Goal: Task Accomplishment & Management: Complete application form

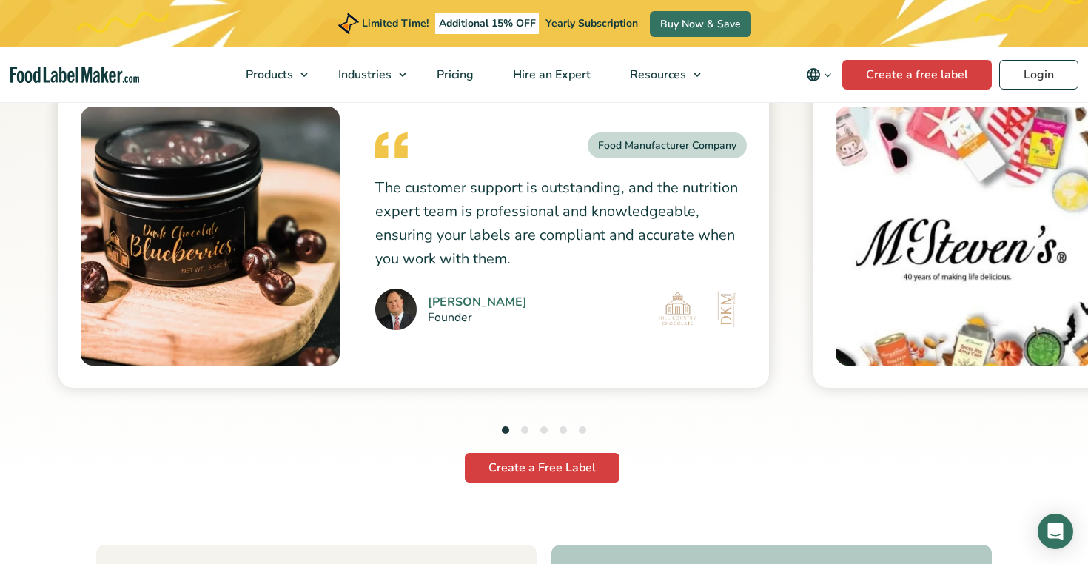
scroll to position [4067, 0]
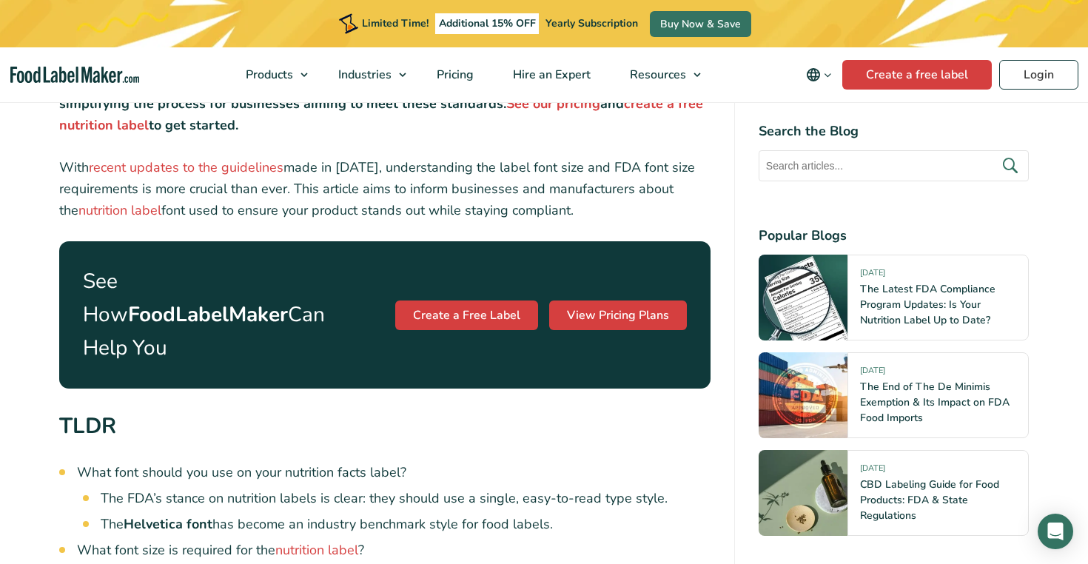
scroll to position [668, 0]
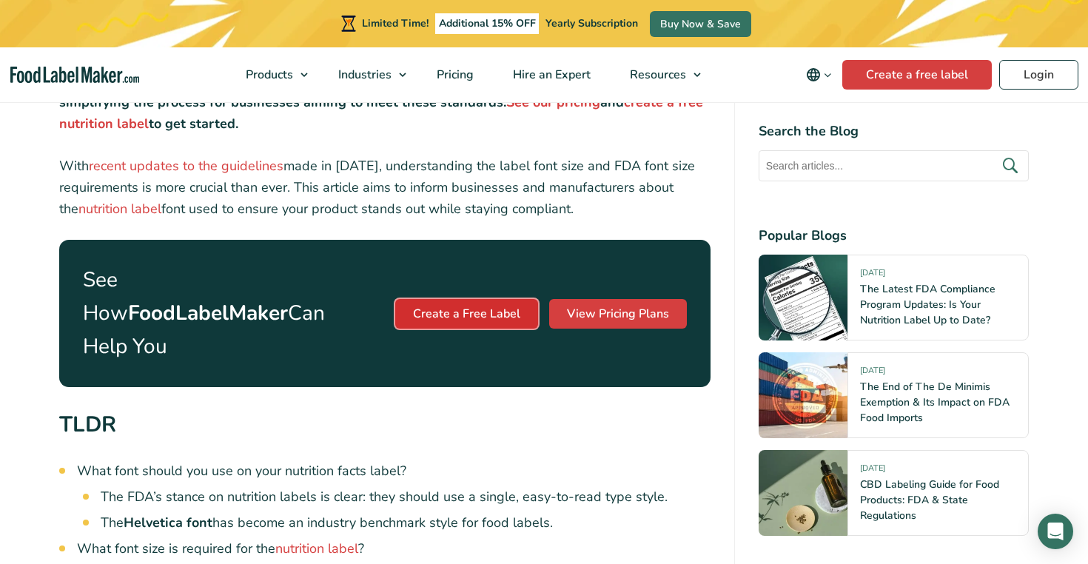
click at [431, 299] on link "Create a Free Label" at bounding box center [466, 314] width 143 height 30
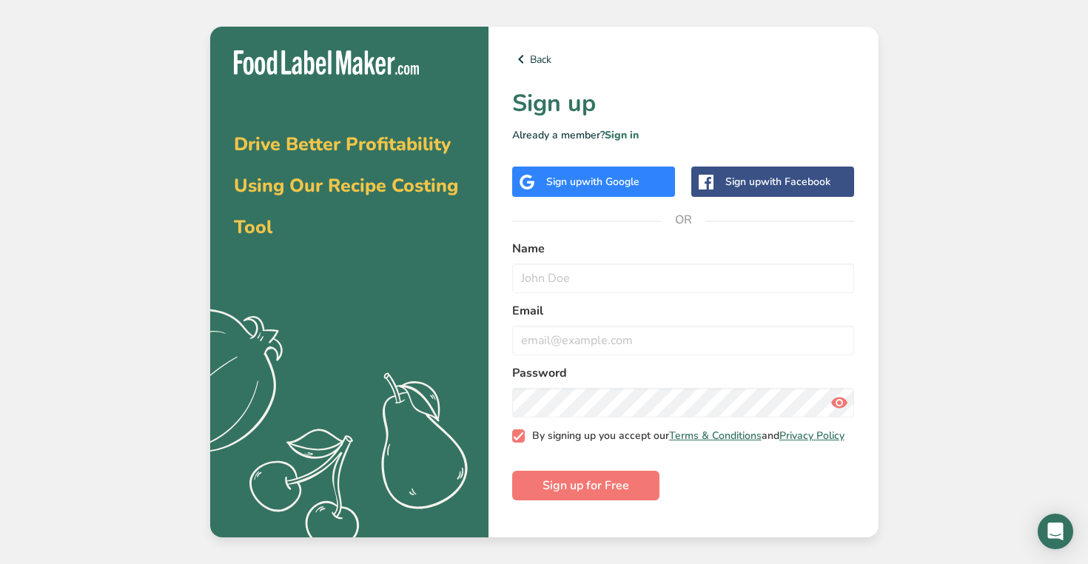
click at [517, 443] on span at bounding box center [518, 435] width 13 height 13
click at [517, 440] on input "By signing up you accept our Terms & Conditions and Privacy Policy" at bounding box center [517, 436] width 10 height 10
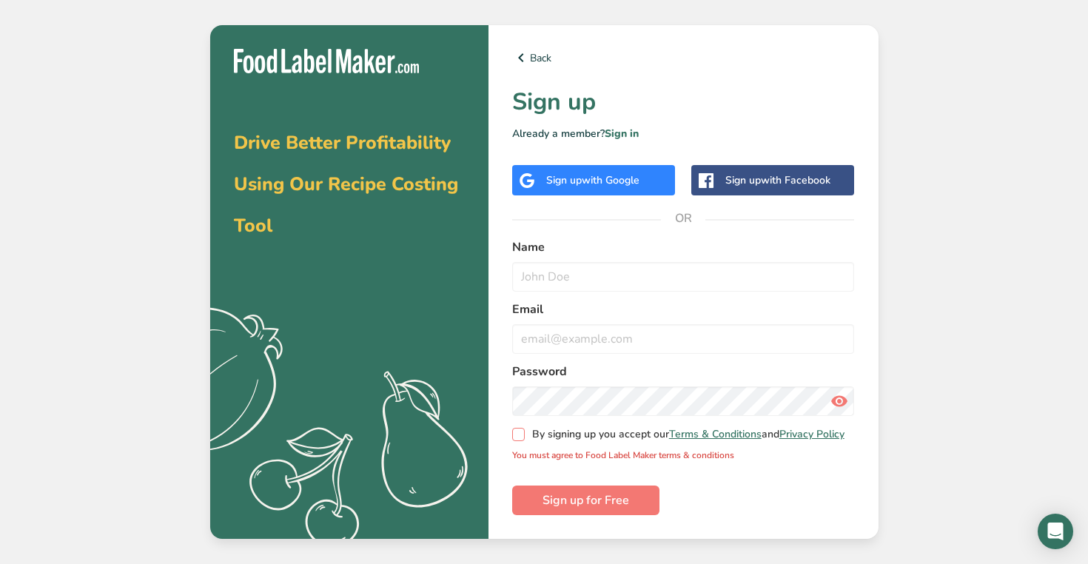
click at [517, 439] on span at bounding box center [518, 434] width 13 height 13
click at [517, 439] on input "By signing up you accept our Terms & Conditions and Privacy Policy" at bounding box center [517, 435] width 10 height 10
checkbox input "true"
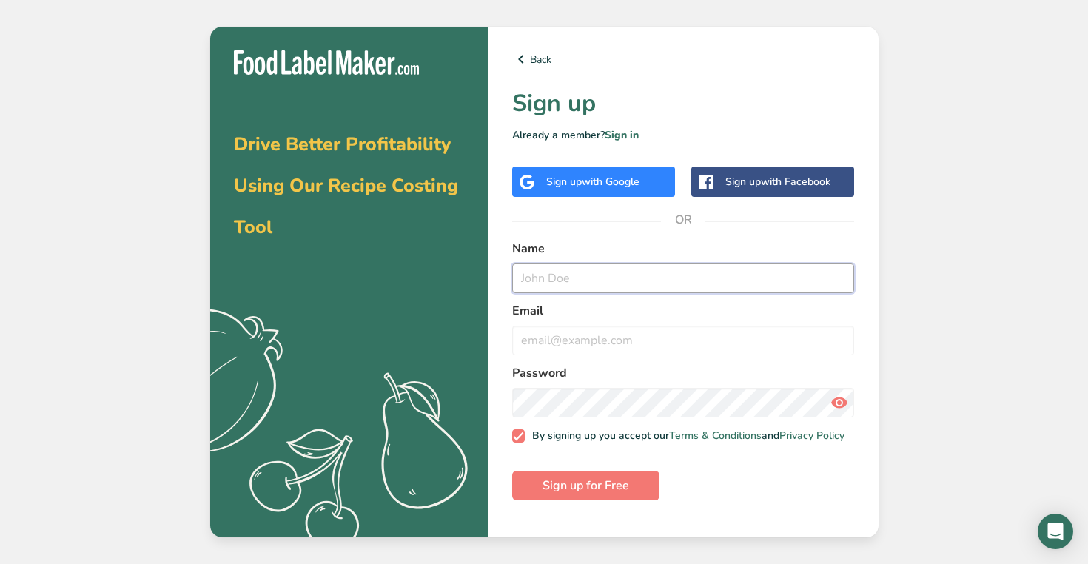
click at [540, 286] on input "text" at bounding box center [683, 278] width 343 height 30
click at [582, 289] on input "text" at bounding box center [683, 278] width 343 height 30
type input "miles"
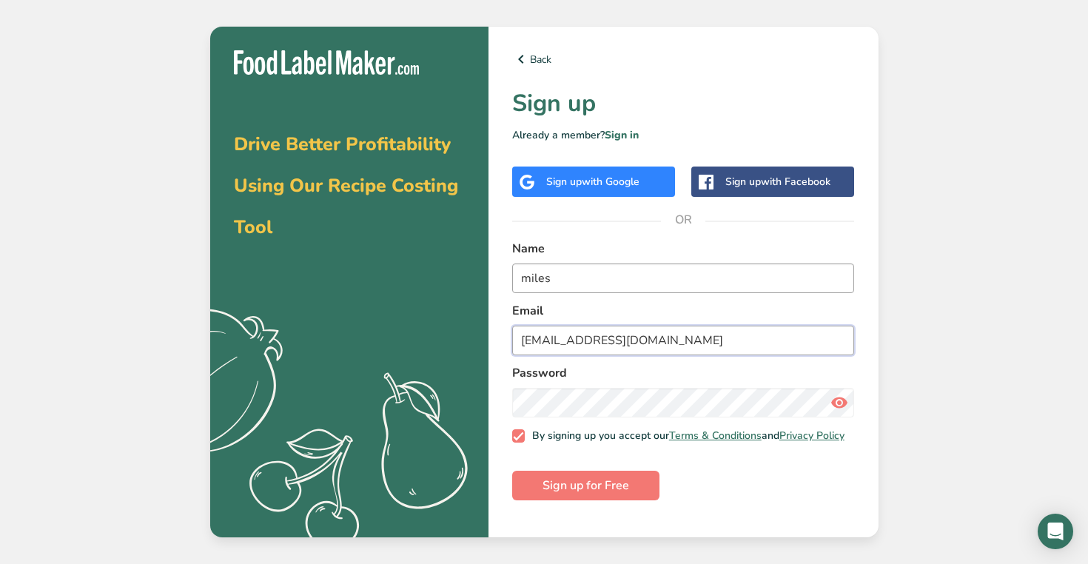
type input "[EMAIL_ADDRESS][DOMAIN_NAME]"
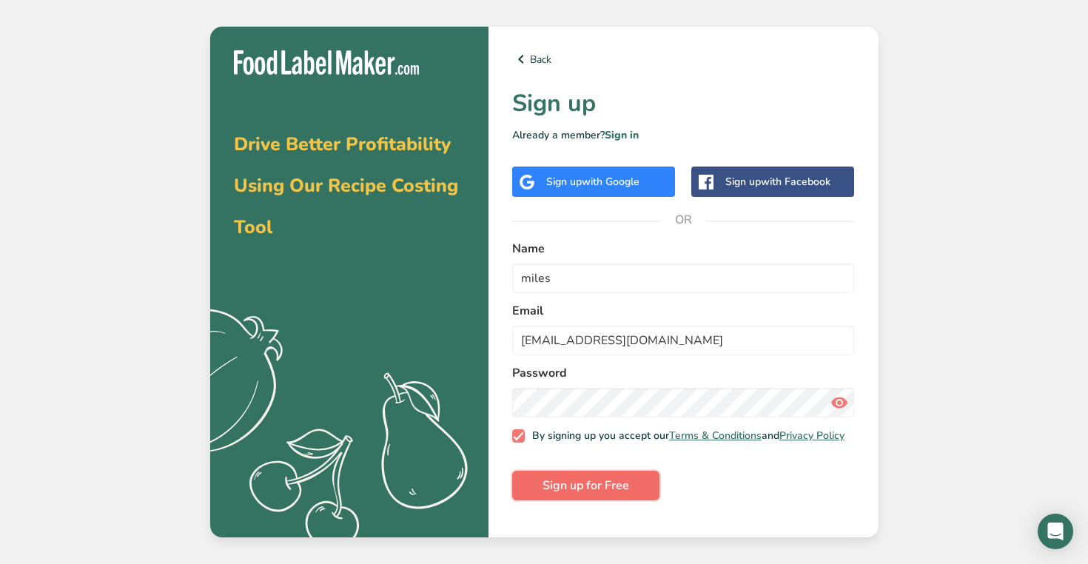
click at [607, 494] on span "Sign up for Free" at bounding box center [585, 486] width 87 height 18
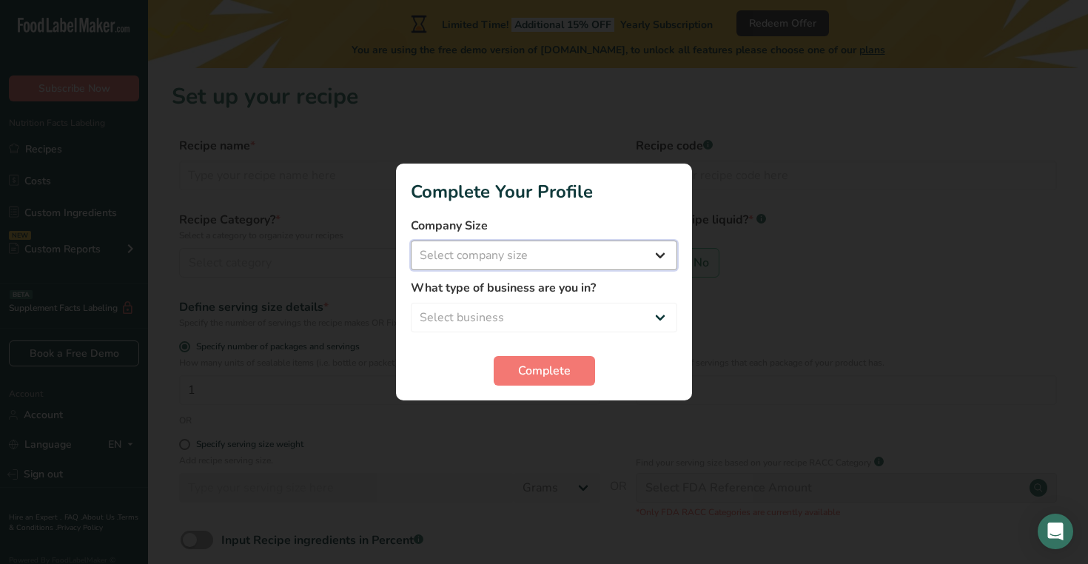
click at [518, 260] on select "Select company size Fewer than 10 Employees 10 to 50 Employees 51 to 500 Employ…" at bounding box center [544, 256] width 266 height 30
select select "2"
click at [411, 241] on select "Select company size Fewer than 10 Employees 10 to 50 Employees 51 to 500 Employ…" at bounding box center [544, 256] width 266 height 30
click at [575, 315] on select "Select business Packaged Food Manufacturer Restaurant & Cafe Bakery Meal Plans …" at bounding box center [544, 318] width 266 height 30
select select "1"
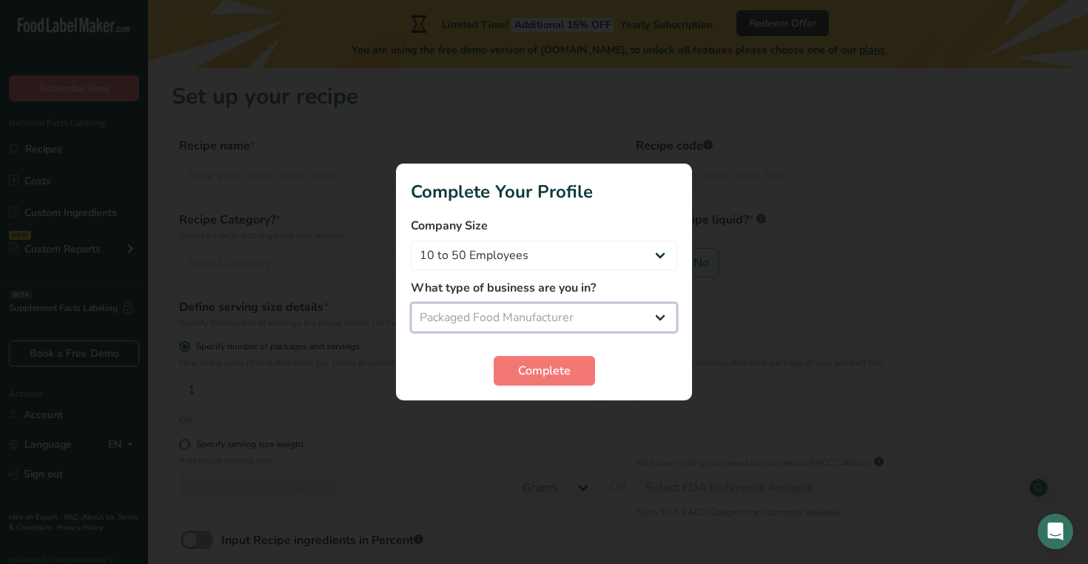
click at [411, 303] on select "Select business Packaged Food Manufacturer Restaurant & Cafe Bakery Meal Plans …" at bounding box center [544, 318] width 266 height 30
click at [571, 386] on section "Complete Your Profile Company Size Fewer than 10 Employees 10 to 50 Employees 5…" at bounding box center [544, 282] width 296 height 237
click at [545, 372] on span "Complete" at bounding box center [544, 371] width 53 height 18
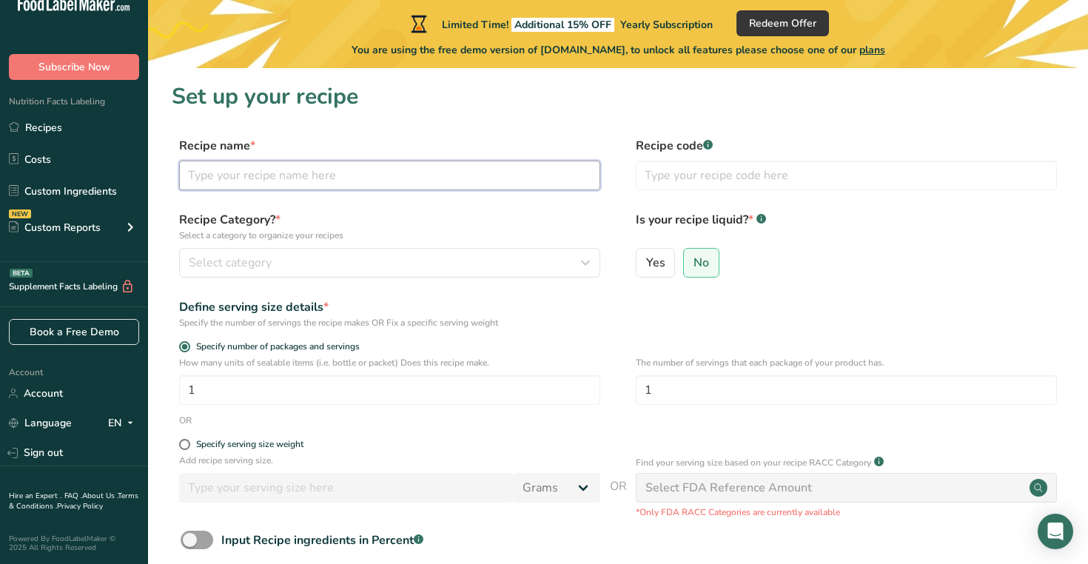
click at [233, 181] on input "text" at bounding box center [389, 176] width 421 height 30
click at [239, 176] on input "text" at bounding box center [389, 176] width 421 height 30
type input "Matcha Chocolate"
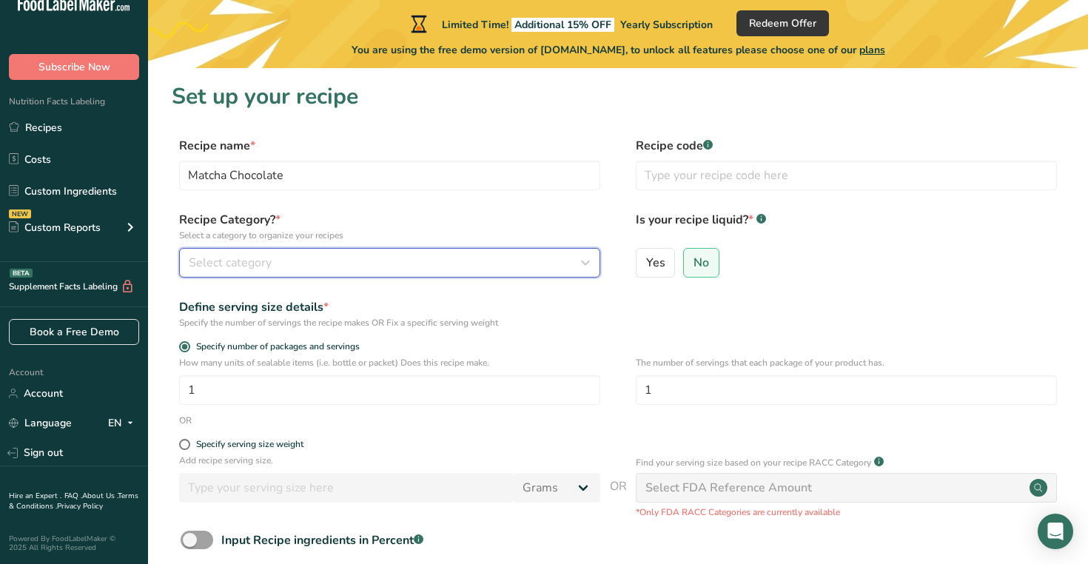
click at [266, 272] on button "Select category" at bounding box center [389, 263] width 421 height 30
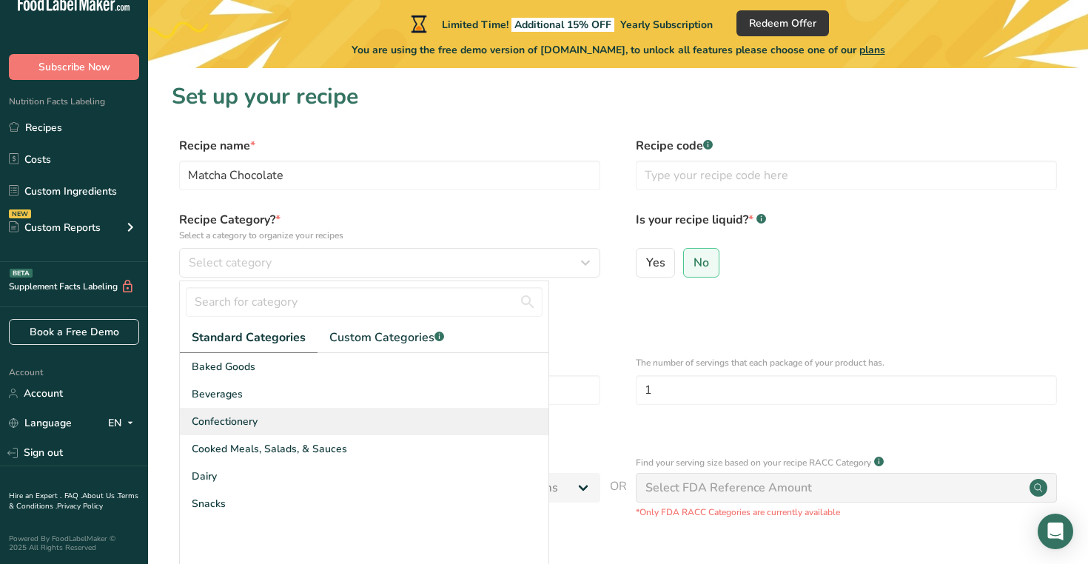
click at [226, 415] on span "Confectionery" at bounding box center [225, 422] width 66 height 16
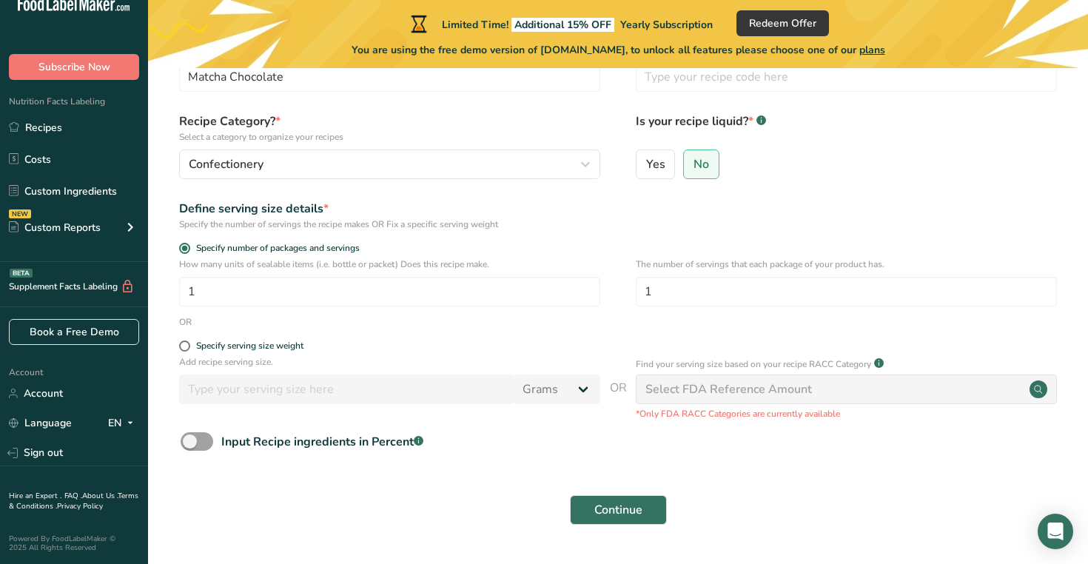
scroll to position [107, 0]
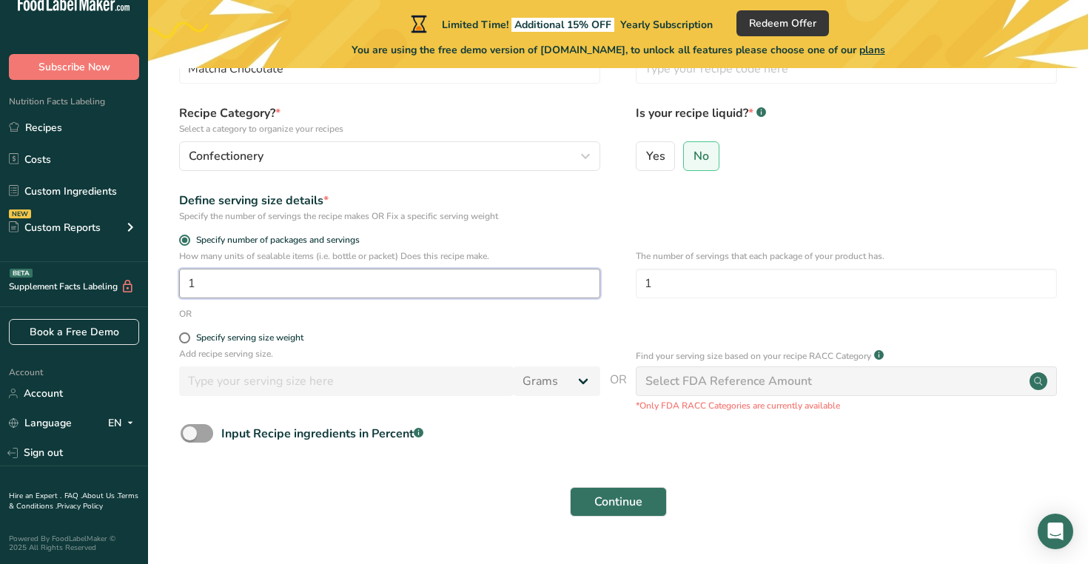
click at [309, 276] on input "1" at bounding box center [389, 284] width 421 height 30
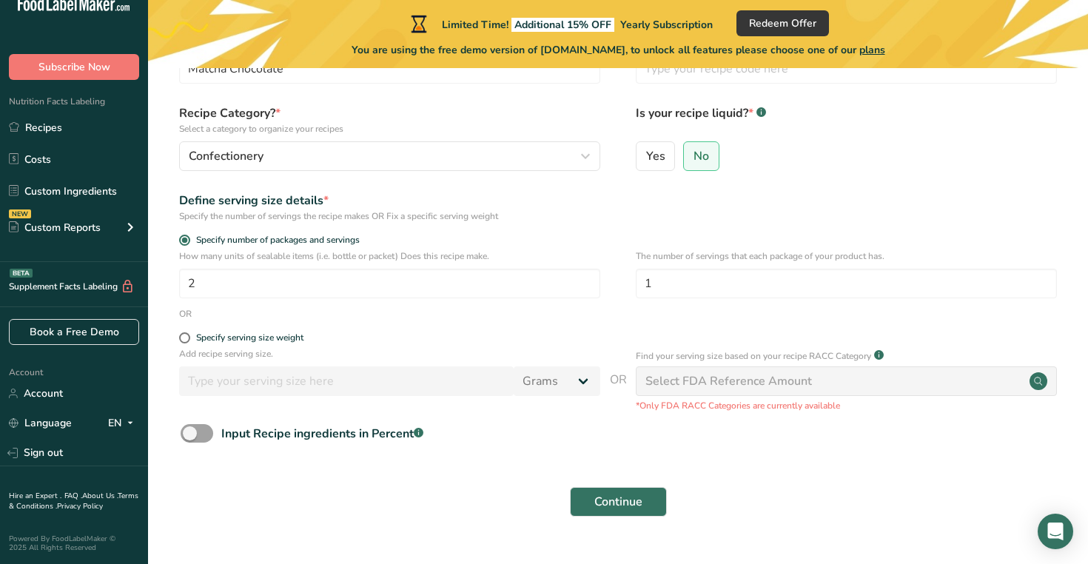
click at [511, 326] on form "Recipe name * Matcha Chocolate Recipe code .a-a{fill:#347362;}.b-a{fill:#fff;} …" at bounding box center [618, 277] width 893 height 495
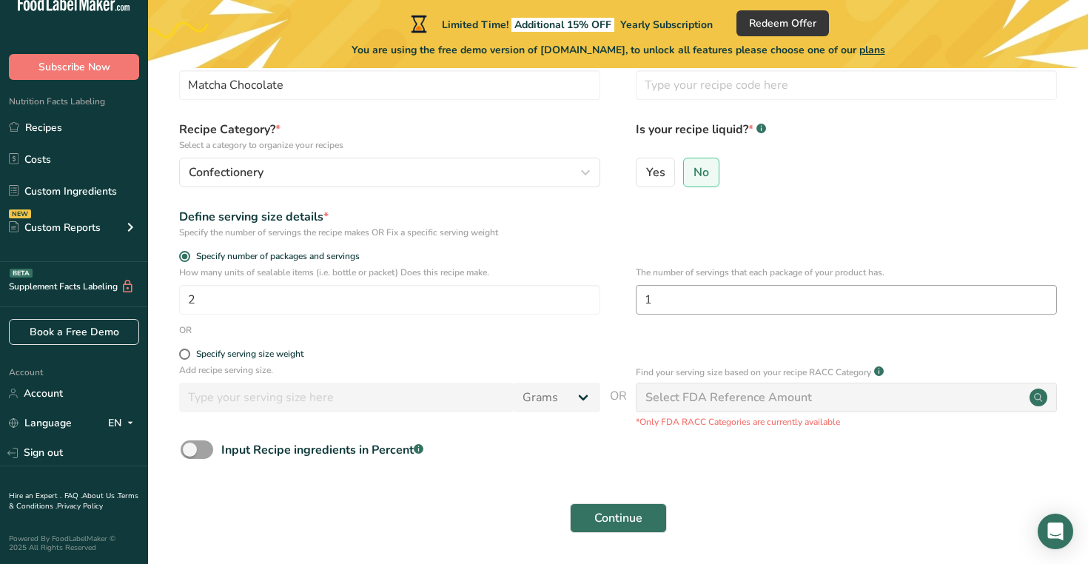
scroll to position [92, 0]
click at [719, 303] on input "1" at bounding box center [846, 298] width 421 height 30
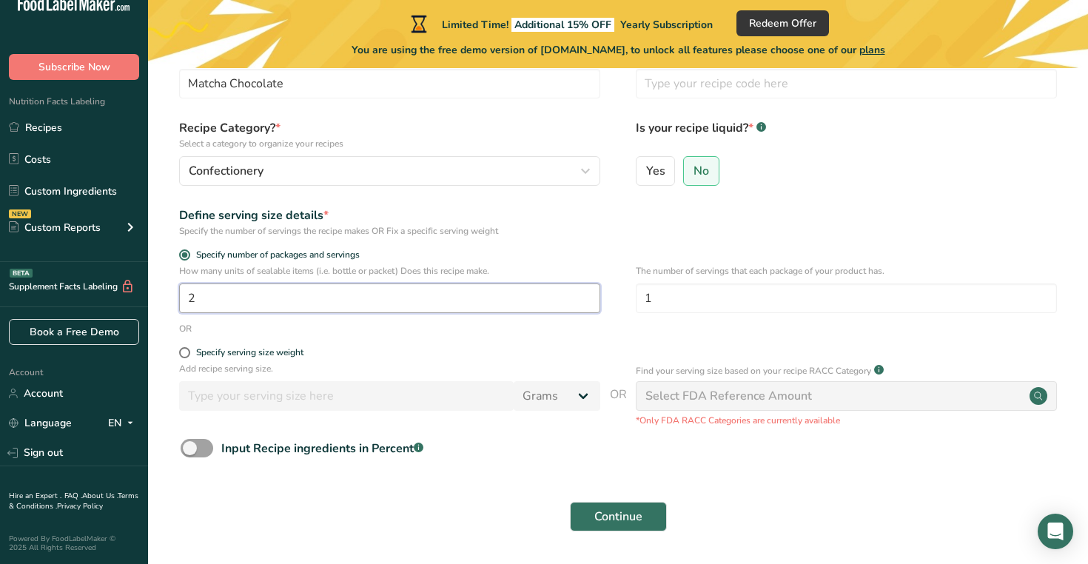
click at [315, 295] on input "2" at bounding box center [389, 298] width 421 height 30
type input "1"
click at [713, 297] on input "1" at bounding box center [846, 298] width 421 height 30
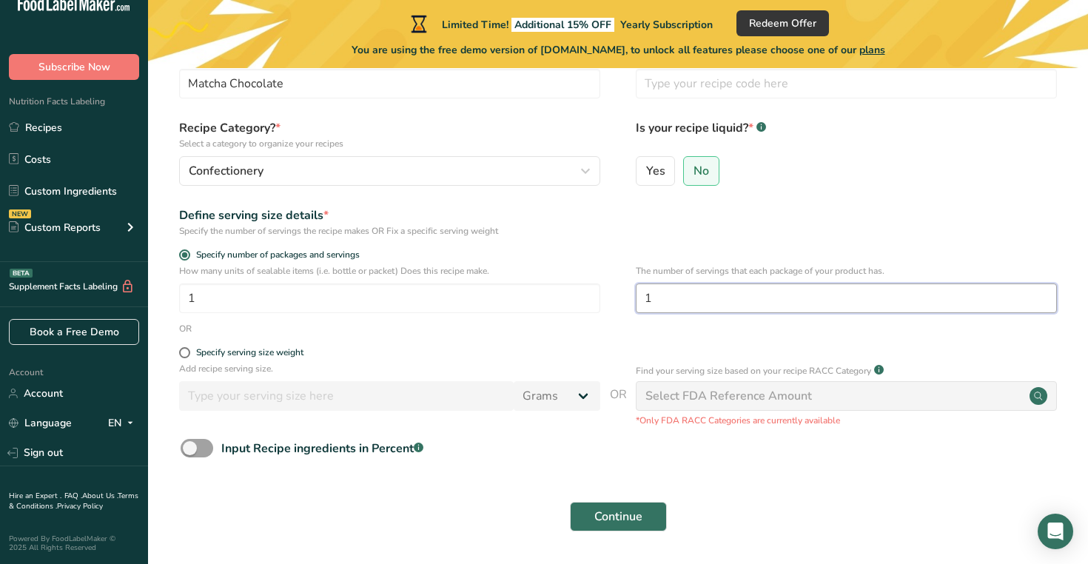
click at [713, 297] on input "1" at bounding box center [846, 298] width 421 height 30
type input "2"
click at [585, 343] on form "Recipe name * Matcha Chocolate Recipe code .a-a{fill:#347362;}.b-a{fill:#fff;} …" at bounding box center [618, 292] width 893 height 495
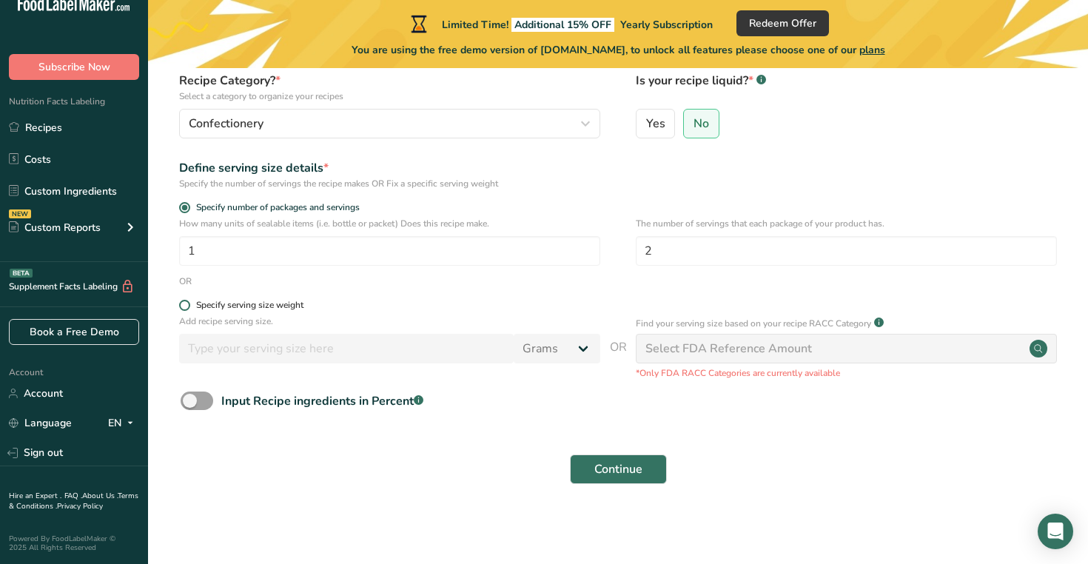
click at [182, 304] on span at bounding box center [184, 305] width 11 height 11
click at [182, 304] on input "Specify serving size weight" at bounding box center [184, 305] width 10 height 10
radio input "true"
radio input "false"
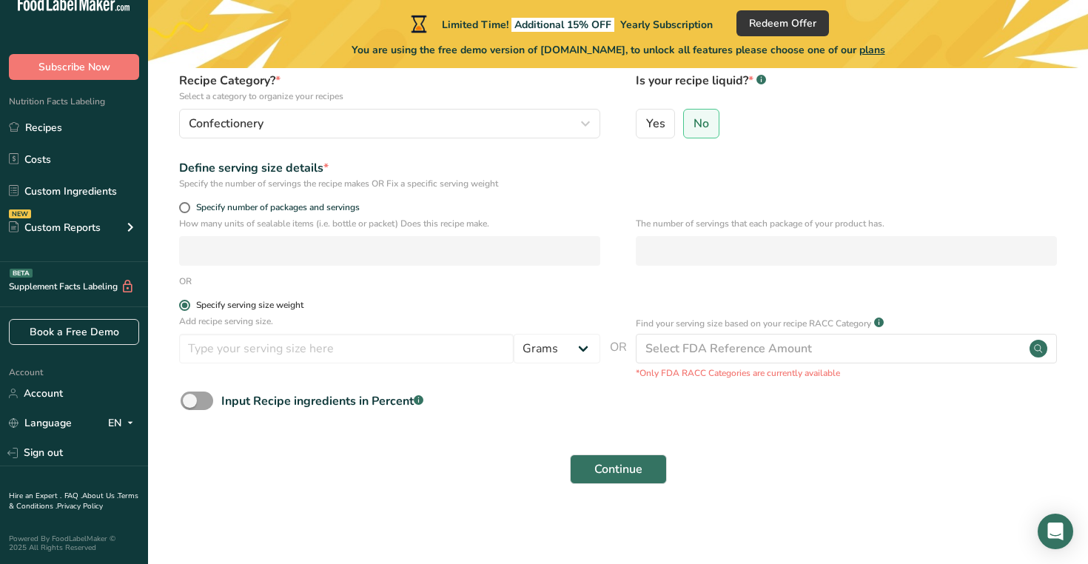
click at [182, 304] on span at bounding box center [184, 305] width 11 height 11
click at [182, 304] on input "Specify serving size weight" at bounding box center [184, 305] width 10 height 10
click at [184, 209] on span at bounding box center [184, 207] width 11 height 11
click at [184, 209] on input "Specify number of packages and servings" at bounding box center [184, 208] width 10 height 10
radio input "true"
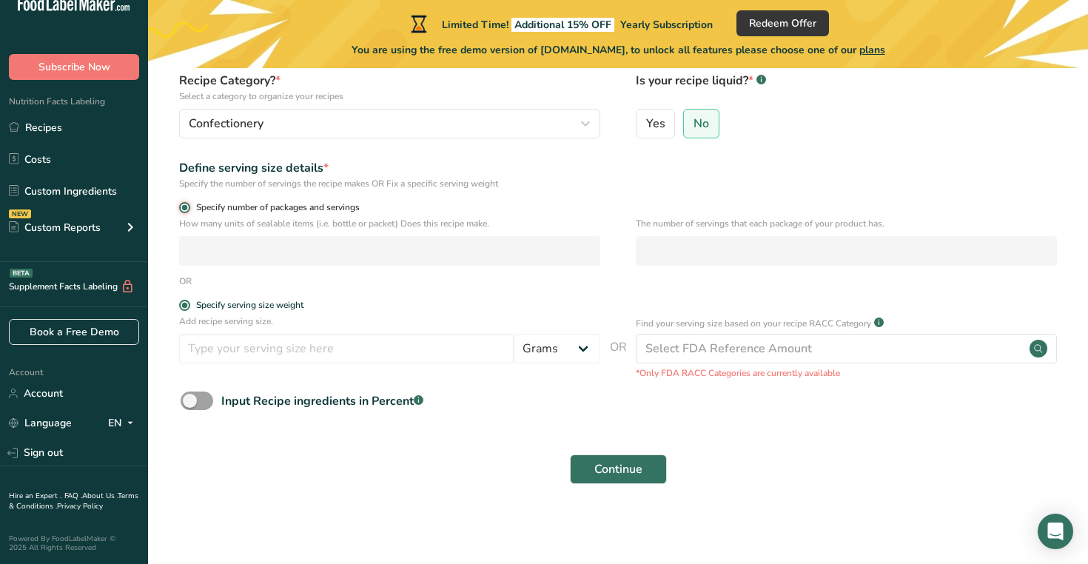
radio input "false"
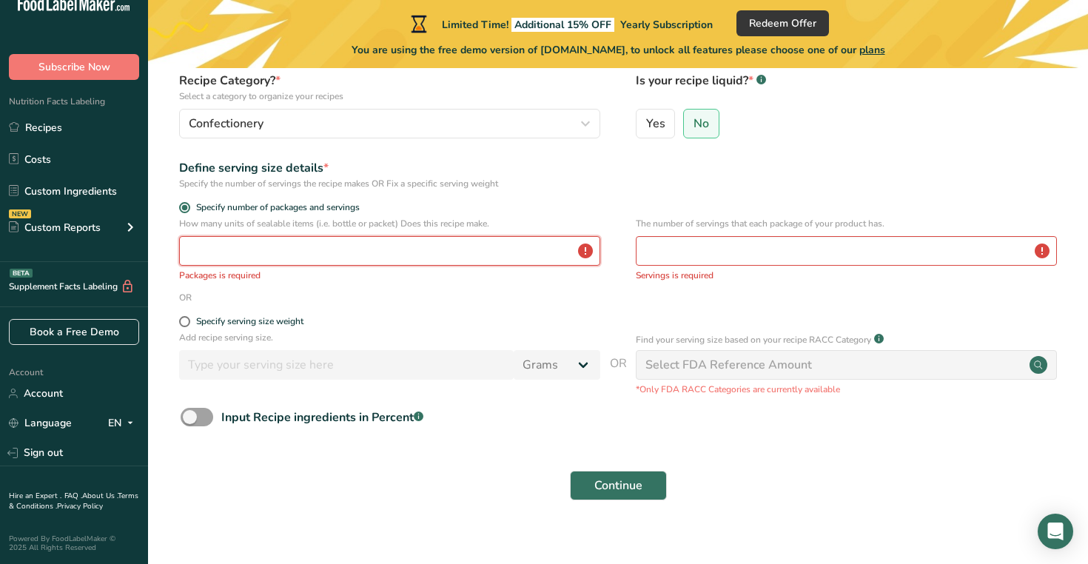
click at [231, 253] on input "number" at bounding box center [389, 251] width 421 height 30
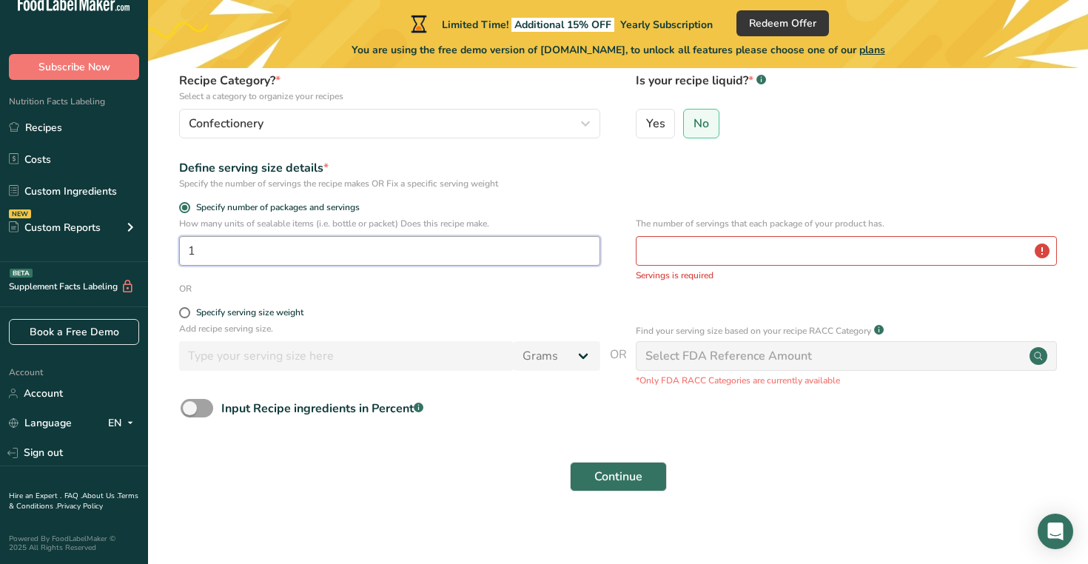
type input "1"
click at [662, 260] on input "number" at bounding box center [846, 251] width 421 height 30
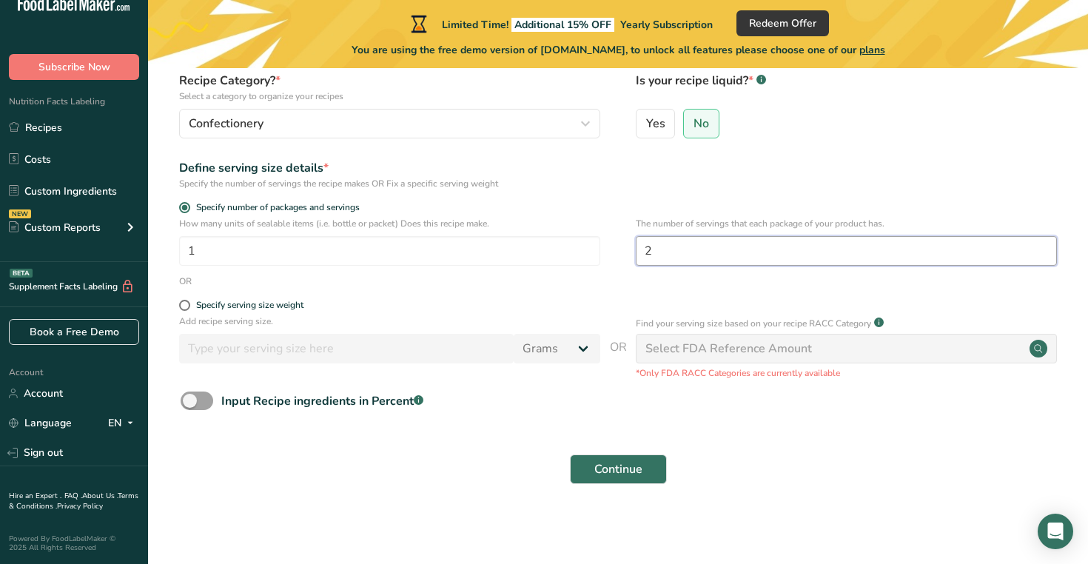
type input "2"
click at [610, 295] on form "Recipe name * Matcha Chocolate Recipe code .a-a{fill:#347362;}.b-a{fill:#fff;} …" at bounding box center [618, 245] width 893 height 495
click at [622, 477] on span "Continue" at bounding box center [618, 469] width 48 height 18
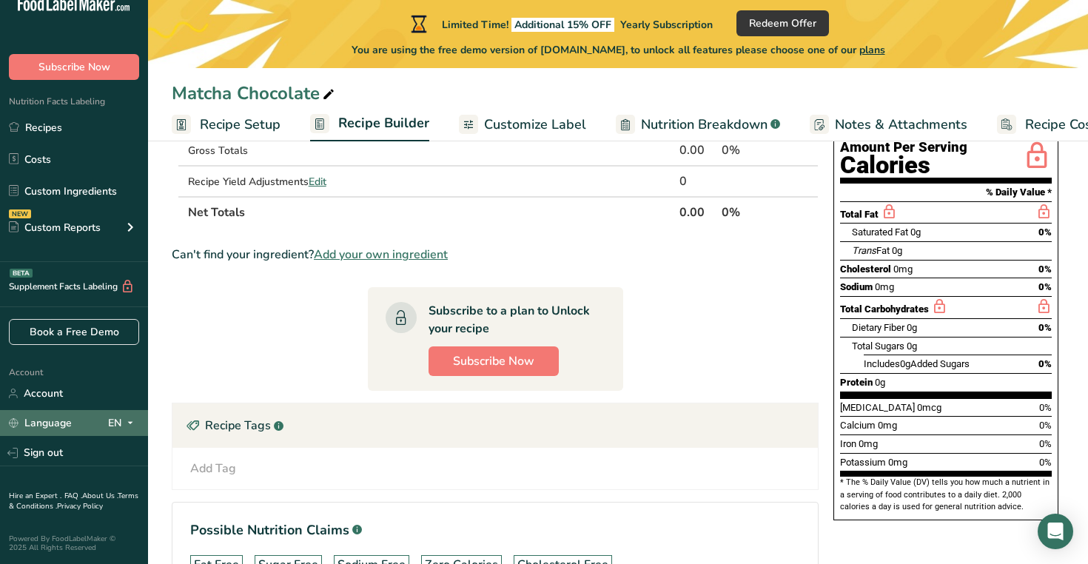
scroll to position [272, 0]
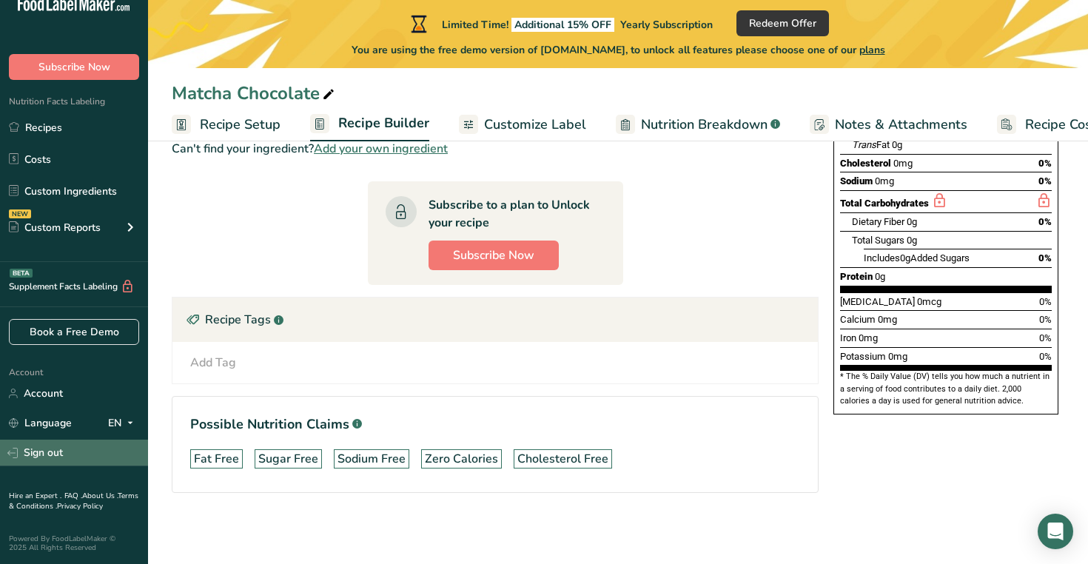
click at [55, 442] on link "Sign out" at bounding box center [74, 453] width 148 height 26
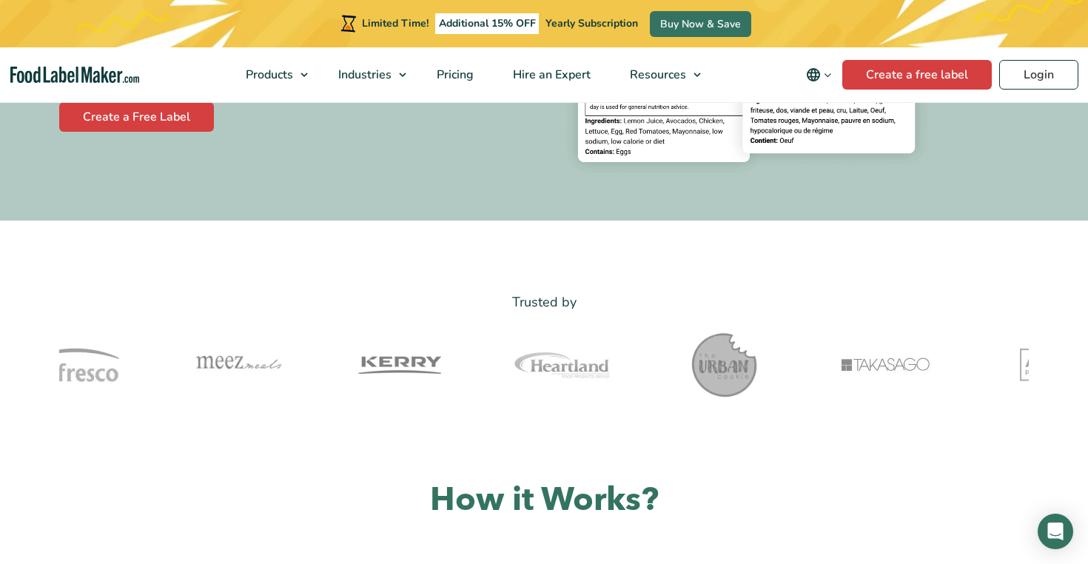
scroll to position [381, 0]
